Goal: Use online tool/utility

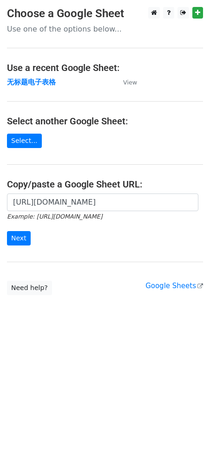
scroll to position [0, 219]
type input "[URL][DOMAIN_NAME]"
click at [18, 234] on input "Next" at bounding box center [19, 238] width 24 height 14
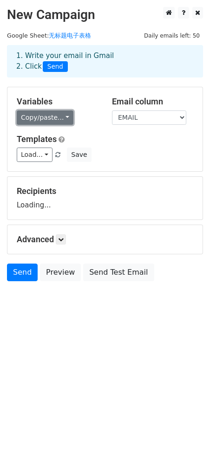
click at [60, 114] on link "Copy/paste..." at bounding box center [45, 117] width 57 height 14
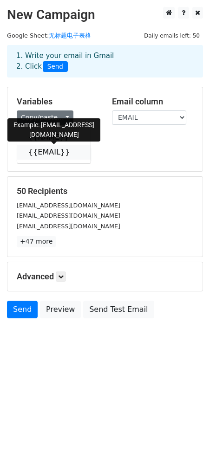
drag, startPoint x: 47, startPoint y: 149, endPoint x: 39, endPoint y: 158, distance: 11.9
click at [47, 149] on link "{{EMAIL}}" at bounding box center [53, 152] width 73 height 15
